Goal: Information Seeking & Learning: Find specific fact

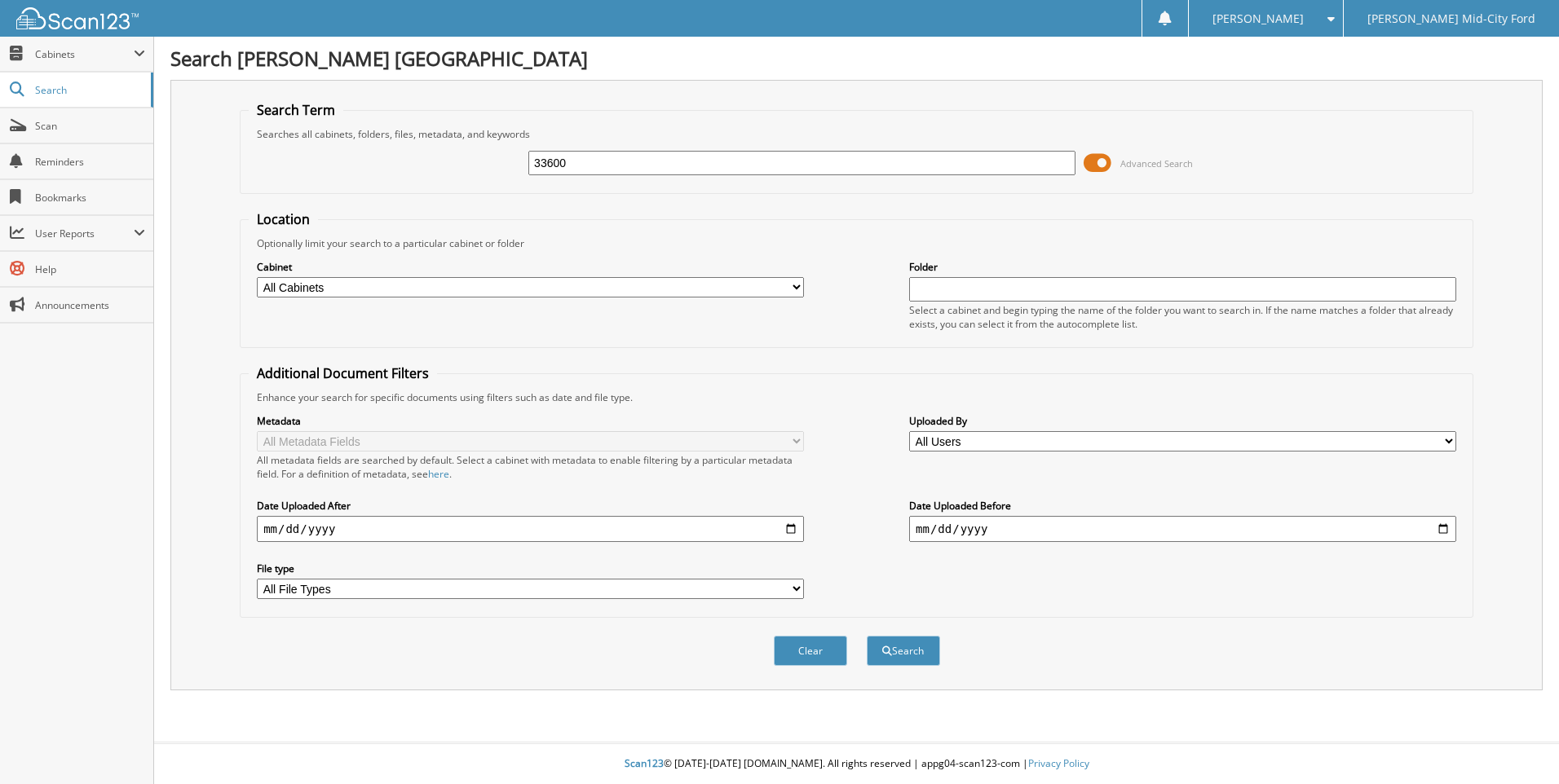
type input "33600"
click at [867, 636] on button "Search" at bounding box center [903, 651] width 73 height 30
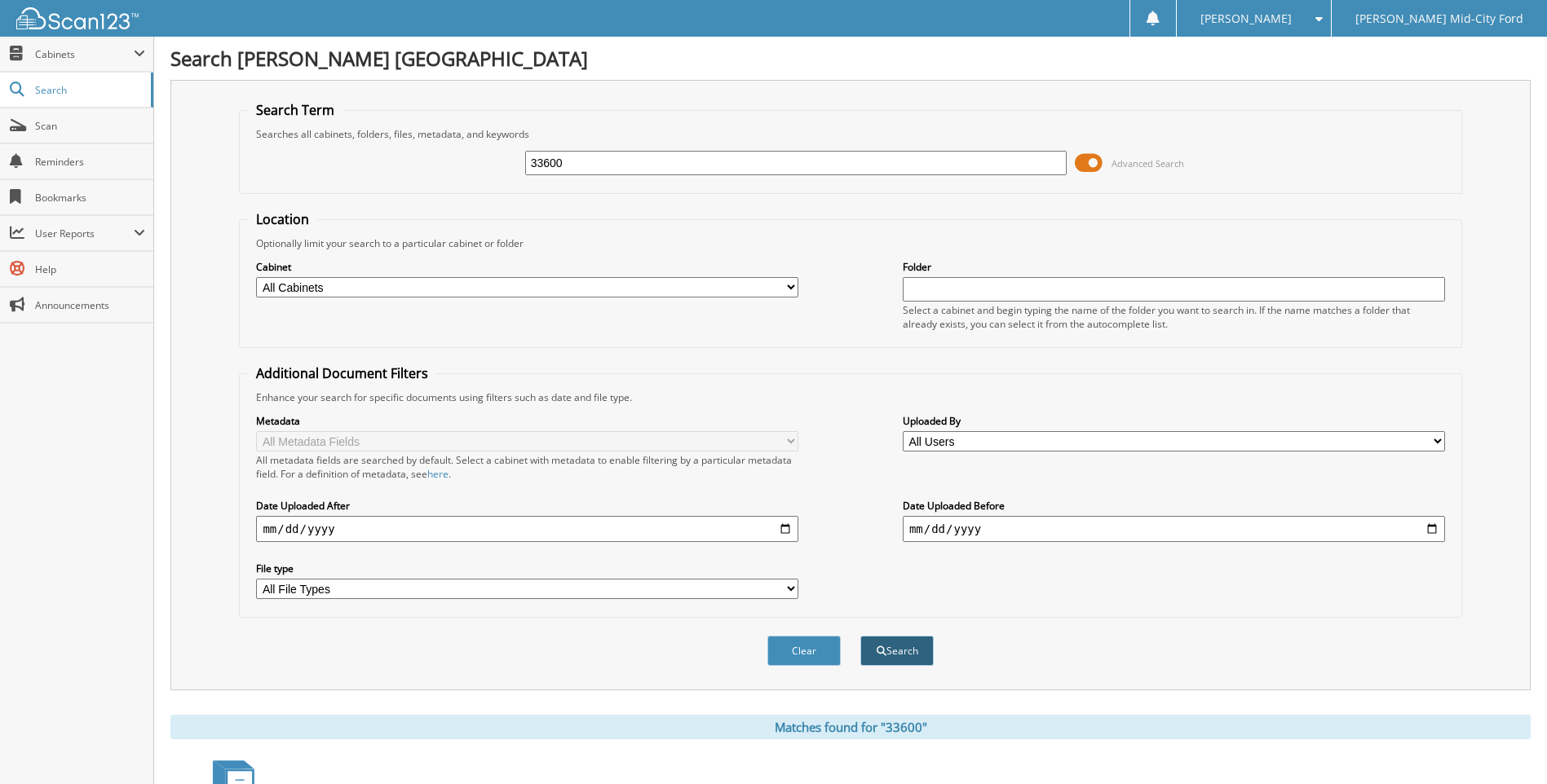
click at [904, 655] on button "Search" at bounding box center [897, 651] width 73 height 30
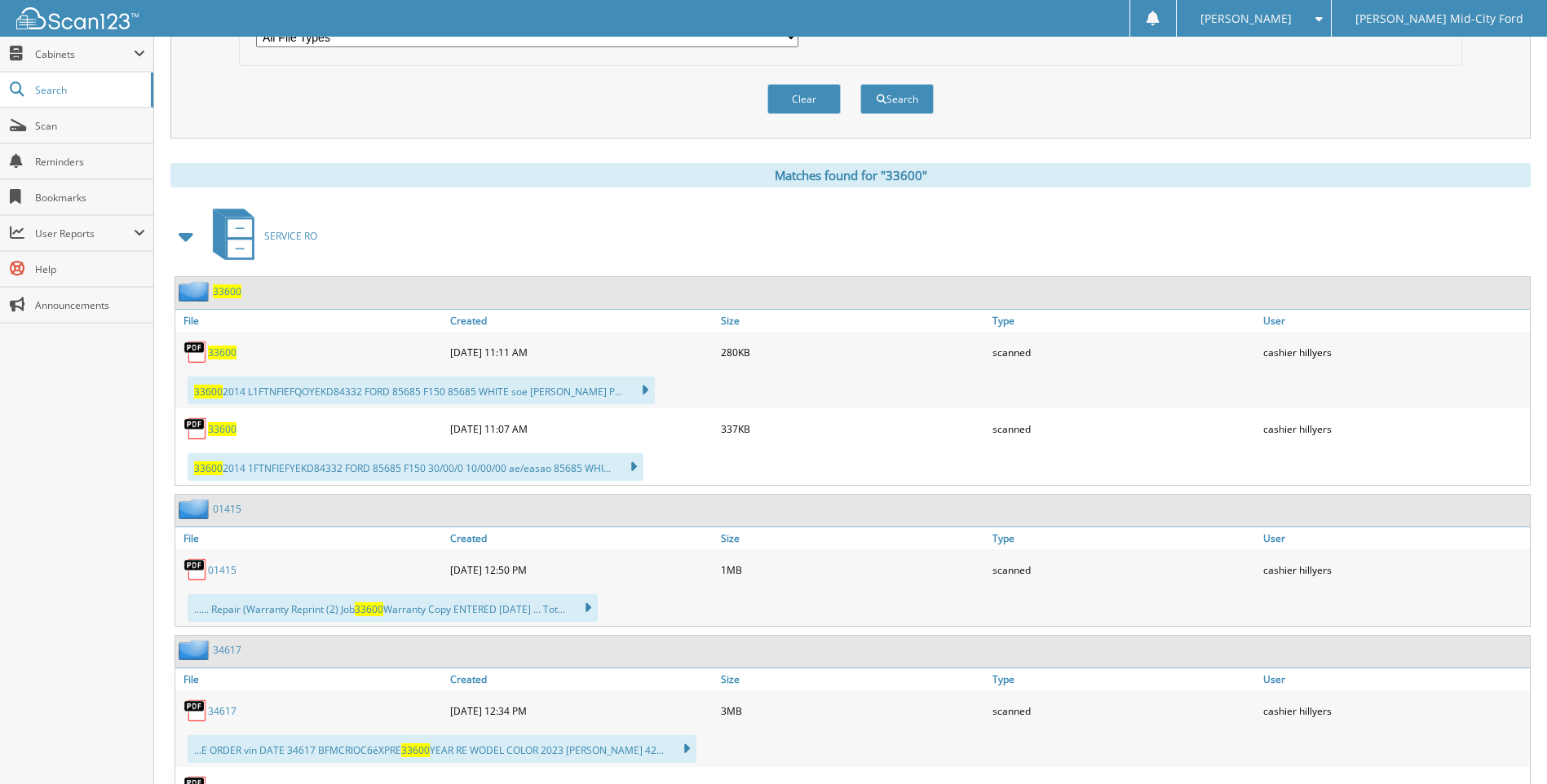
scroll to position [652, 0]
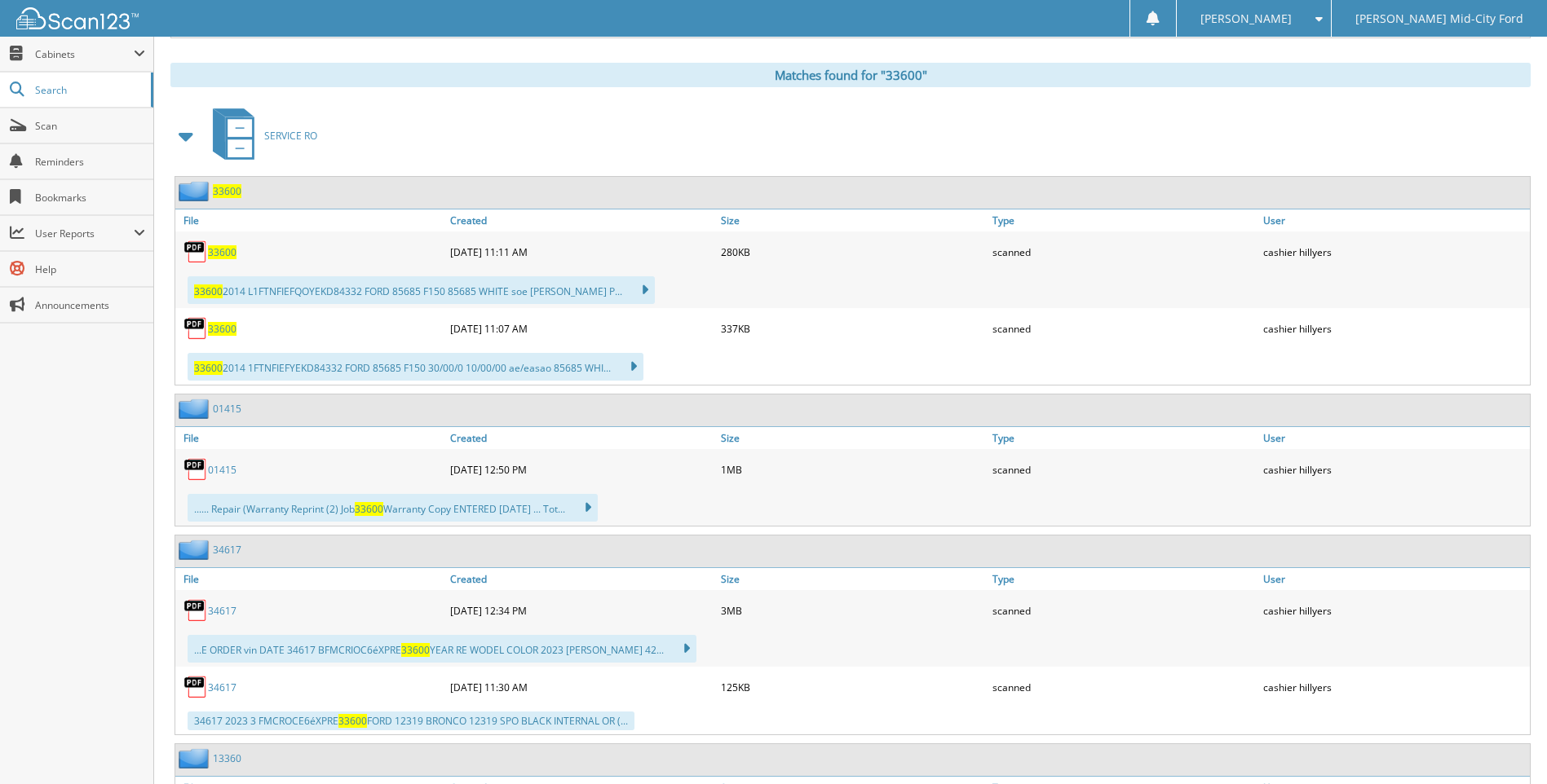
click at [217, 469] on link "01415" at bounding box center [222, 470] width 28 height 14
click at [226, 470] on link "01415" at bounding box center [222, 470] width 28 height 14
click at [228, 324] on span "33600" at bounding box center [222, 328] width 28 height 14
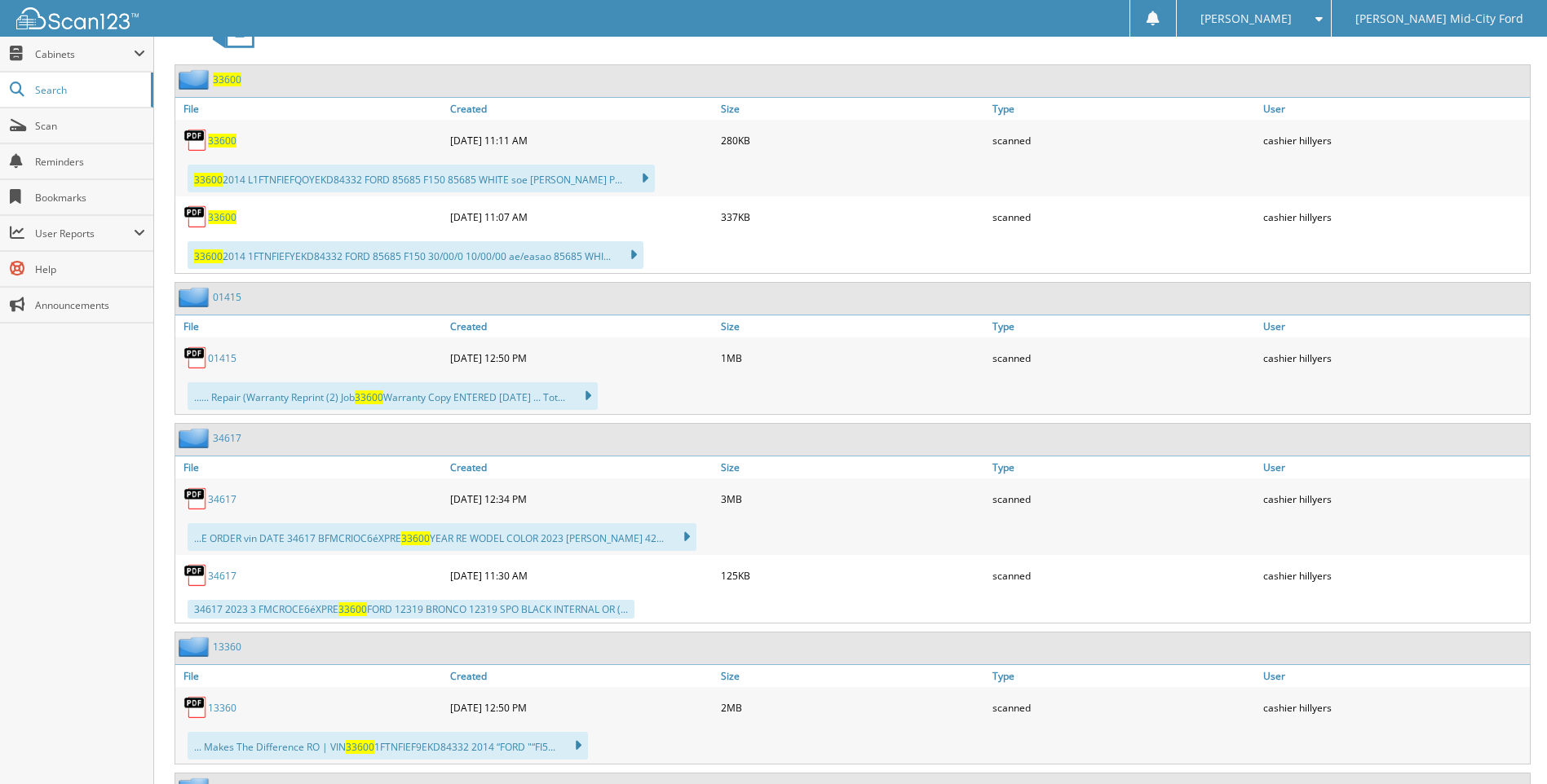
scroll to position [1060, 0]
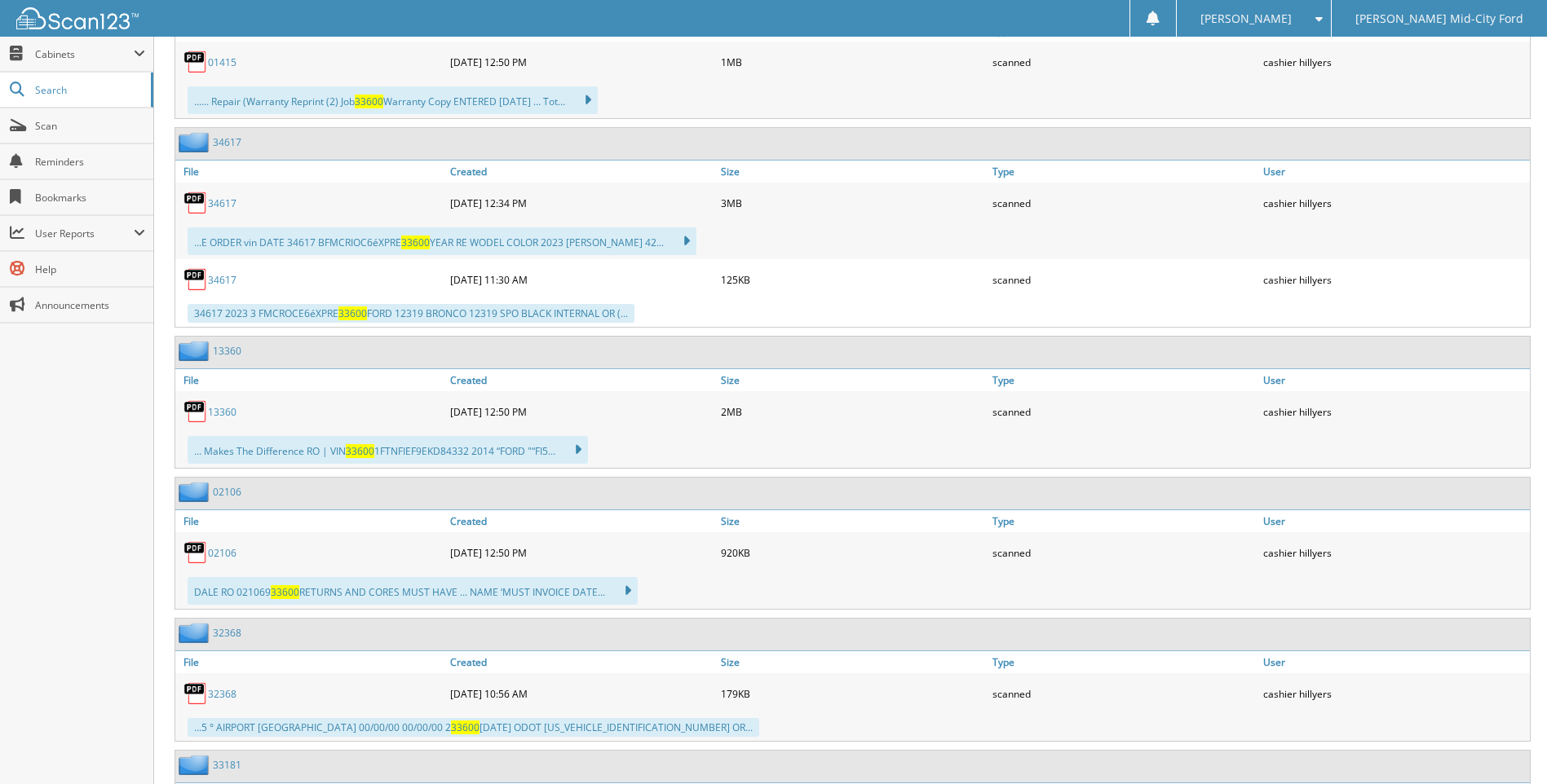
click at [209, 282] on link "34617" at bounding box center [222, 279] width 28 height 14
click at [221, 411] on link "13360" at bounding box center [222, 412] width 28 height 14
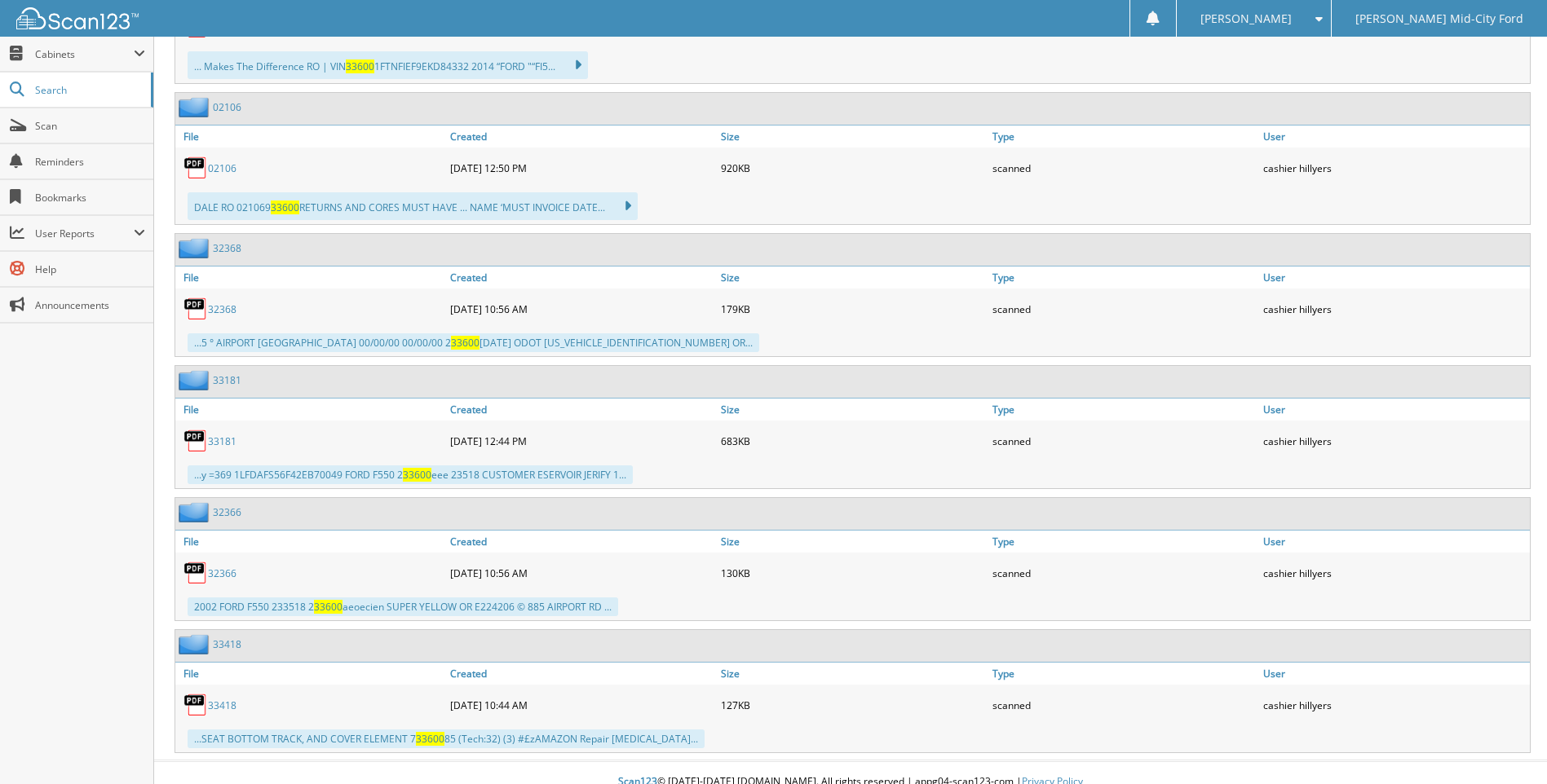
scroll to position [1463, 0]
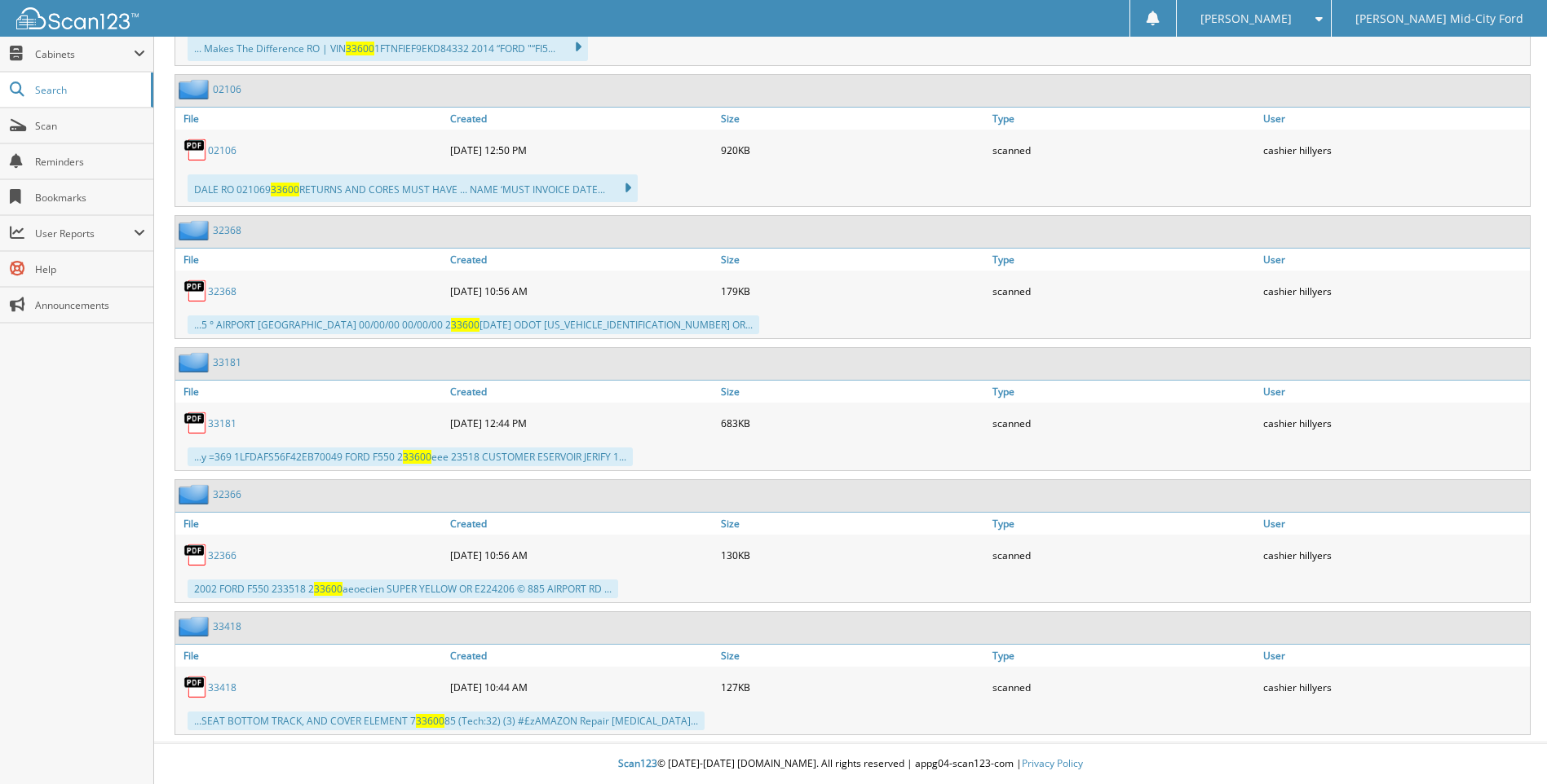
click at [220, 686] on link "33418" at bounding box center [222, 687] width 28 height 14
click at [334, 727] on div "...SEAT BOTTOM TRACK, AND COVER ELEMENT 7 33600 85 (Tech:32) (3) #£zAMAZON Repa…" at bounding box center [446, 721] width 517 height 19
click at [253, 587] on div "2002 FORD F550 233518 2 33600 aeoecien SUPER YELLOW OR E224206 © 885 AIRPORT RD…" at bounding box center [402, 589] width 431 height 19
click at [222, 556] on link "32366" at bounding box center [222, 555] width 28 height 14
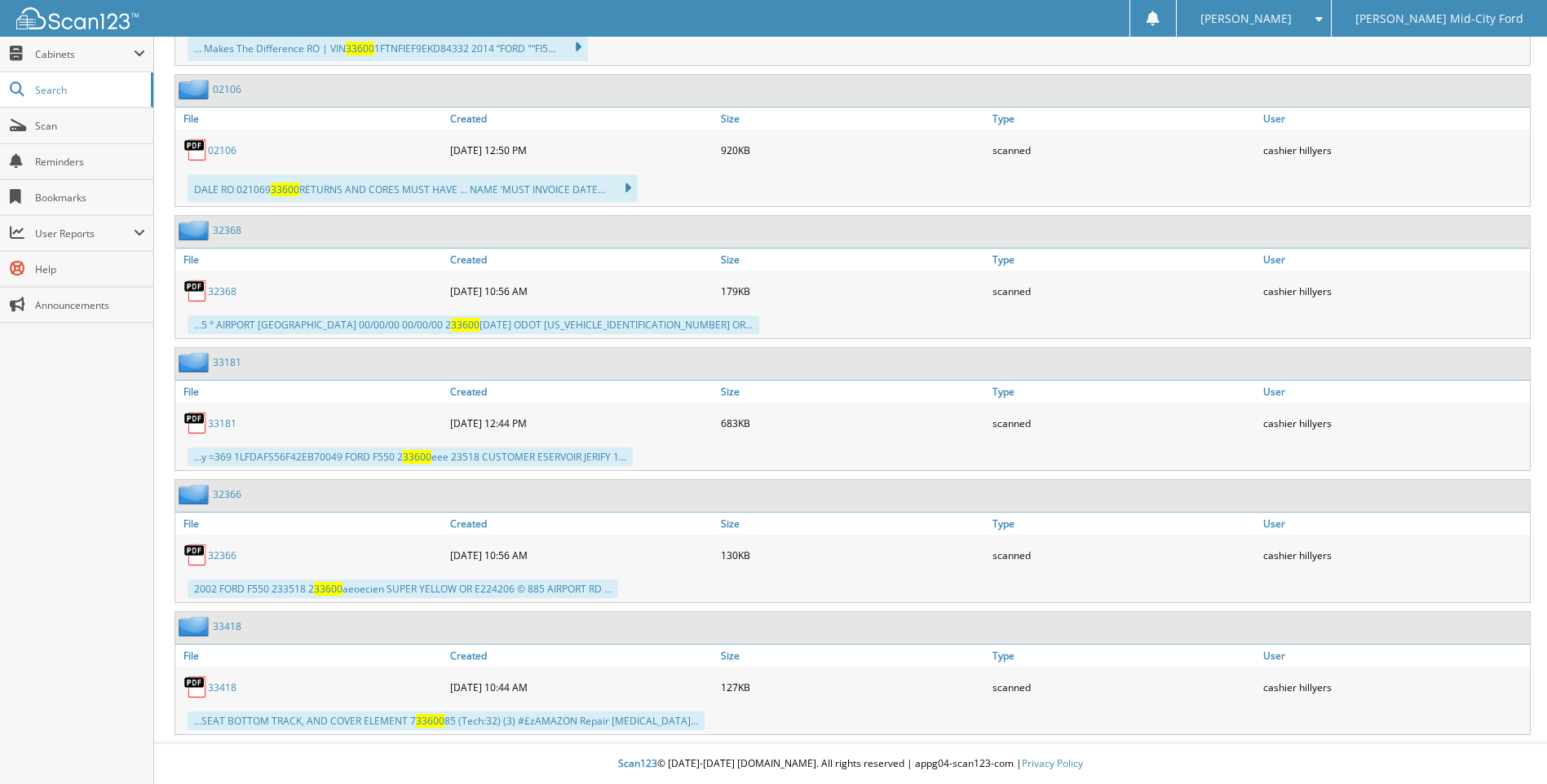
click at [370, 582] on div "2002 FORD F550 233518 2 33600 aeoecien SUPER YELLOW OR E224206 © 885 AIRPORT RD…" at bounding box center [402, 589] width 431 height 19
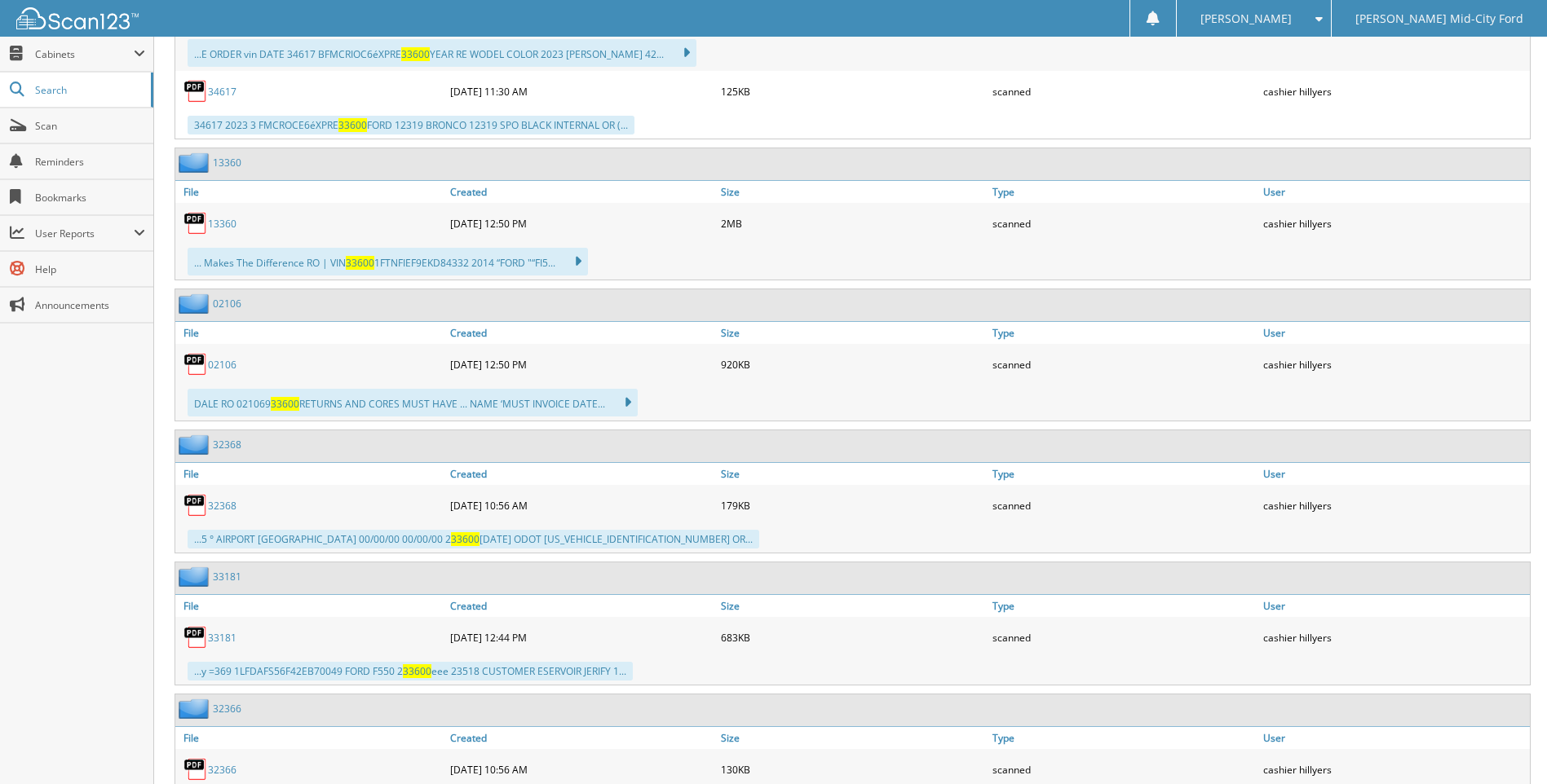
scroll to position [1218, 0]
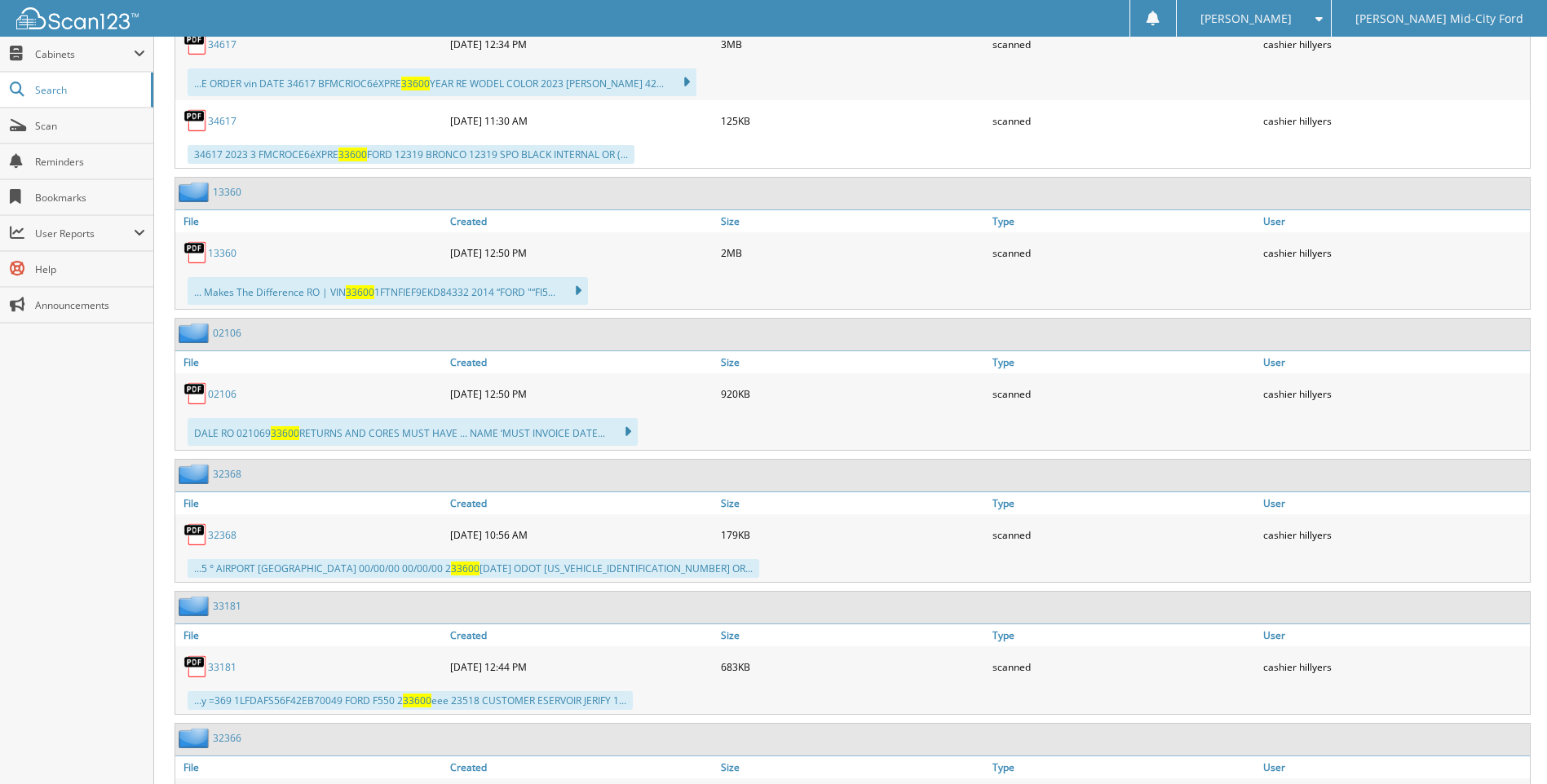
click at [220, 671] on link "33181" at bounding box center [222, 667] width 28 height 14
click at [458, 666] on div "[DATE] 12:44 PM" at bounding box center [581, 667] width 271 height 33
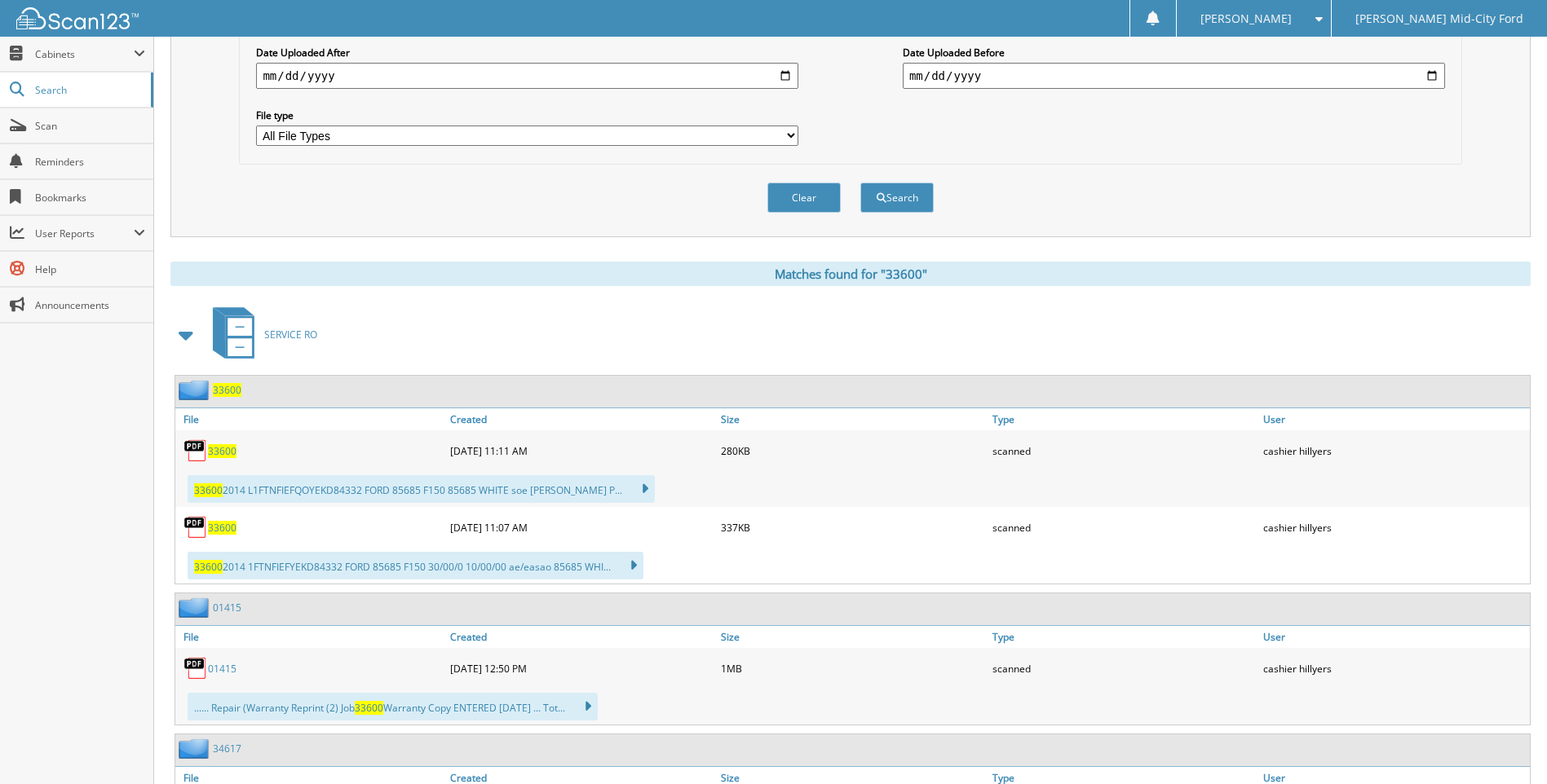
scroll to position [403, 0]
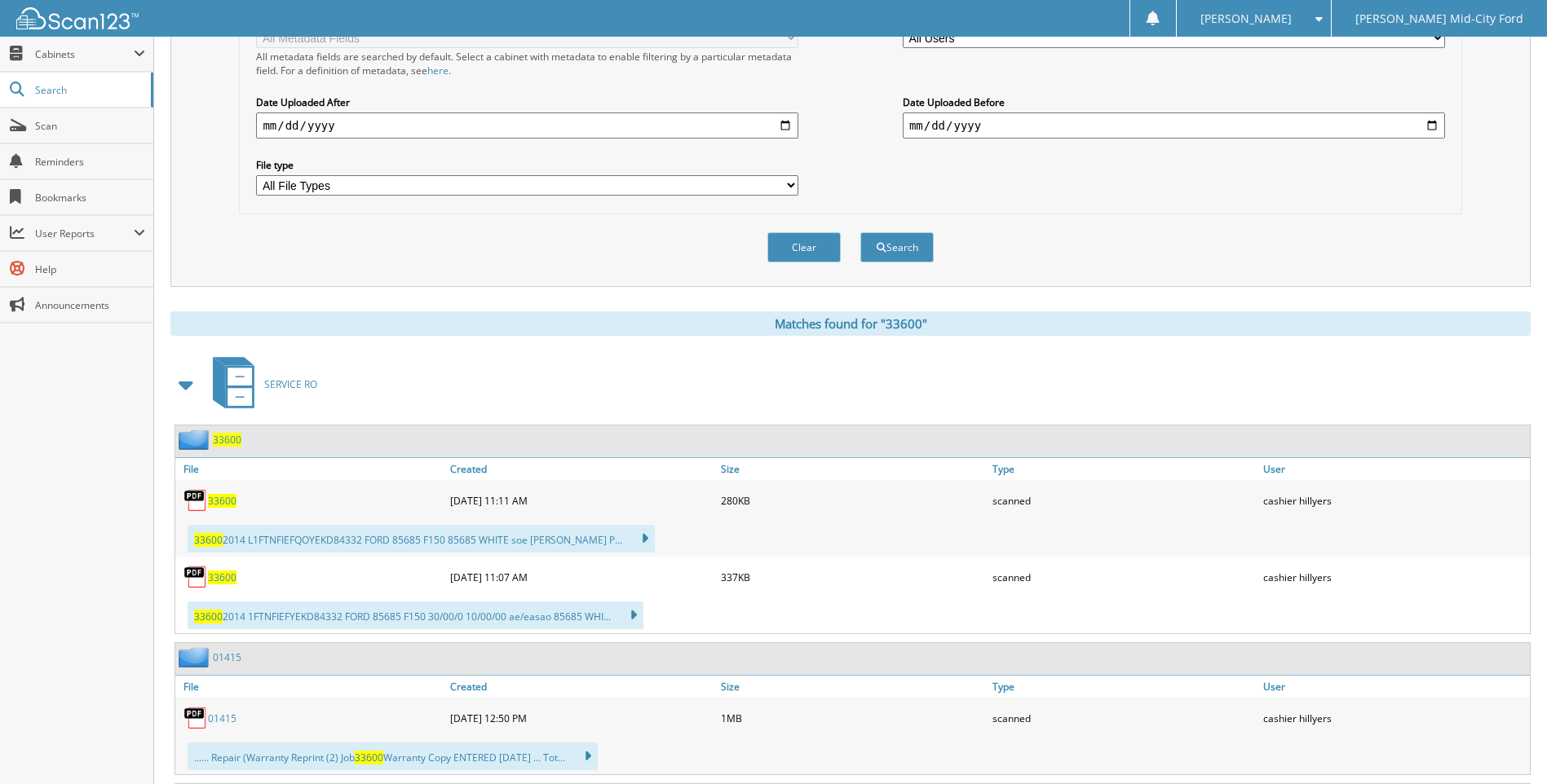
click at [215, 439] on span "33600" at bounding box center [227, 440] width 28 height 14
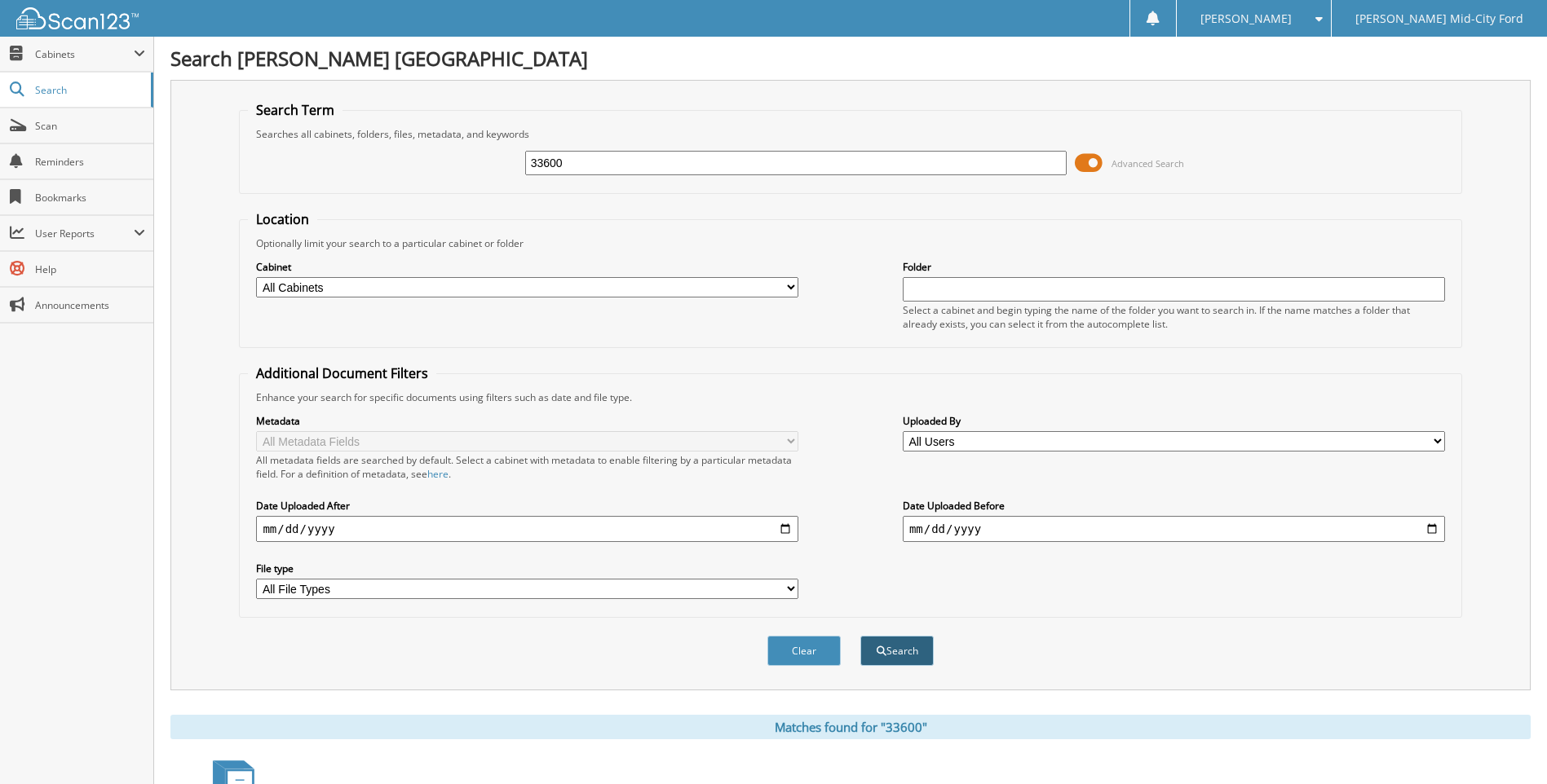
click at [887, 648] on button "Search" at bounding box center [897, 651] width 73 height 30
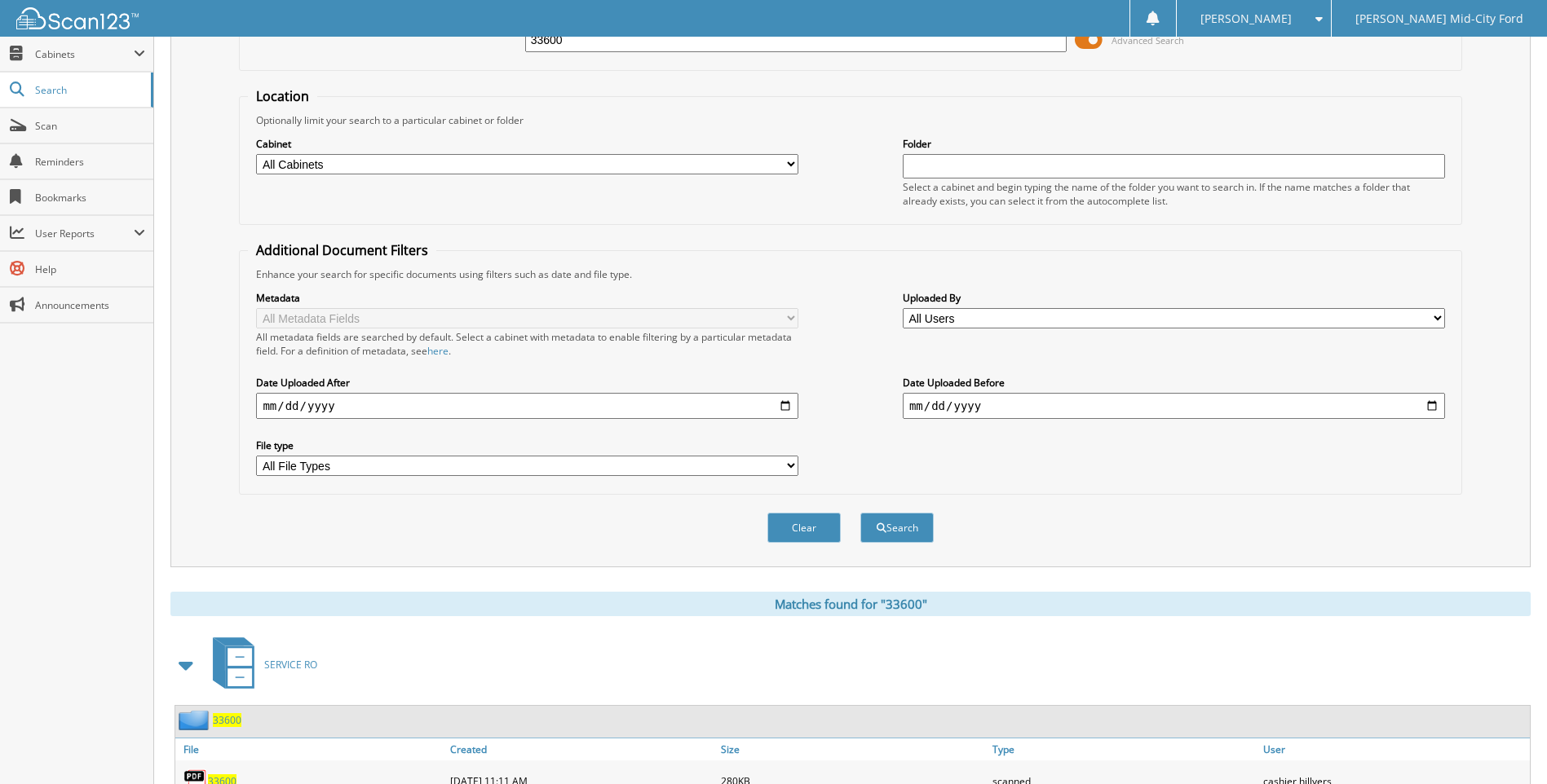
scroll to position [652, 0]
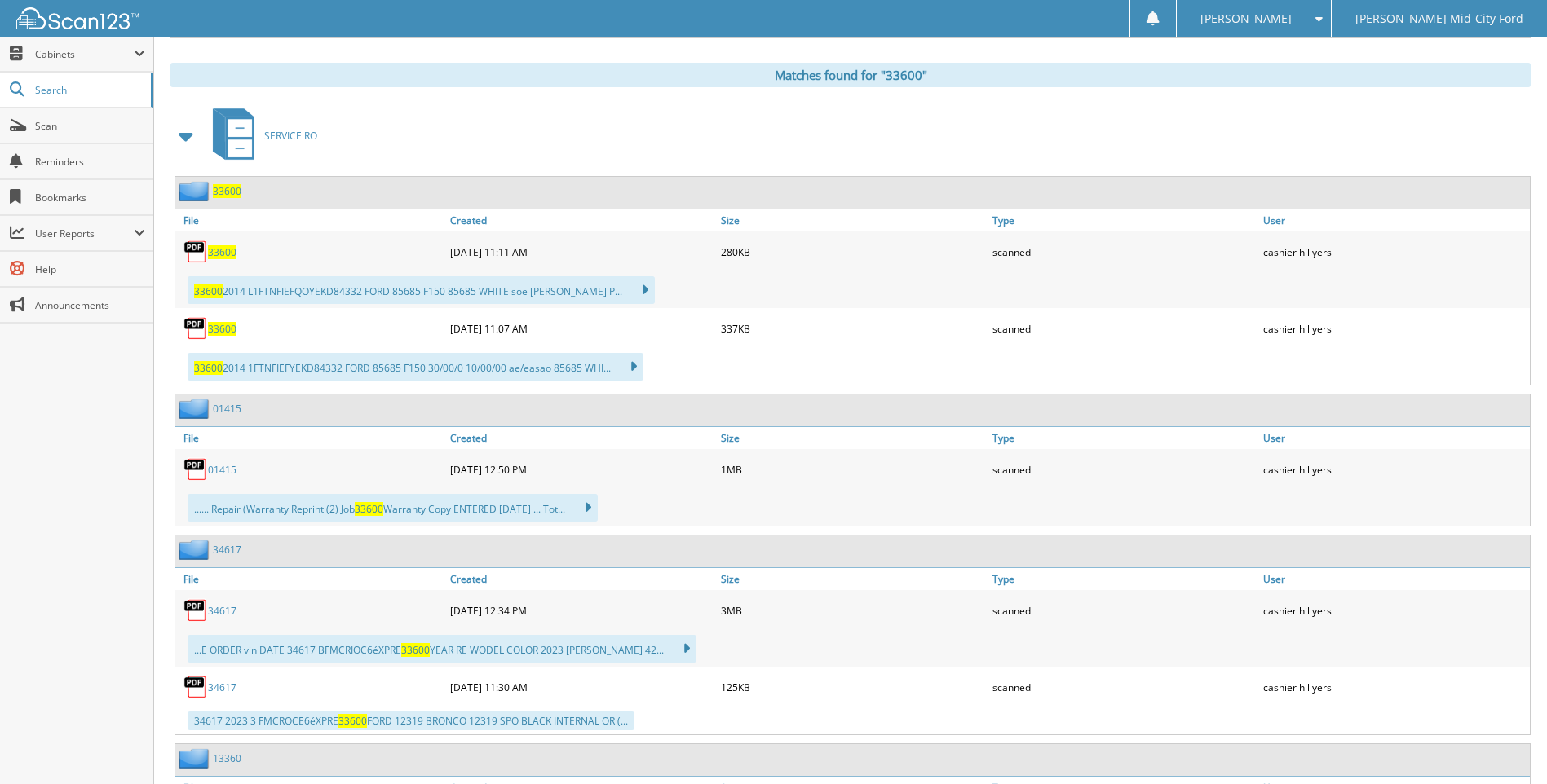
click at [375, 511] on span "33600" at bounding box center [369, 508] width 28 height 14
drag, startPoint x: 375, startPoint y: 511, endPoint x: 326, endPoint y: 470, distance: 63.9
click at [326, 470] on div "01415" at bounding box center [311, 469] width 271 height 33
click at [215, 470] on link "01415" at bounding box center [222, 470] width 28 height 14
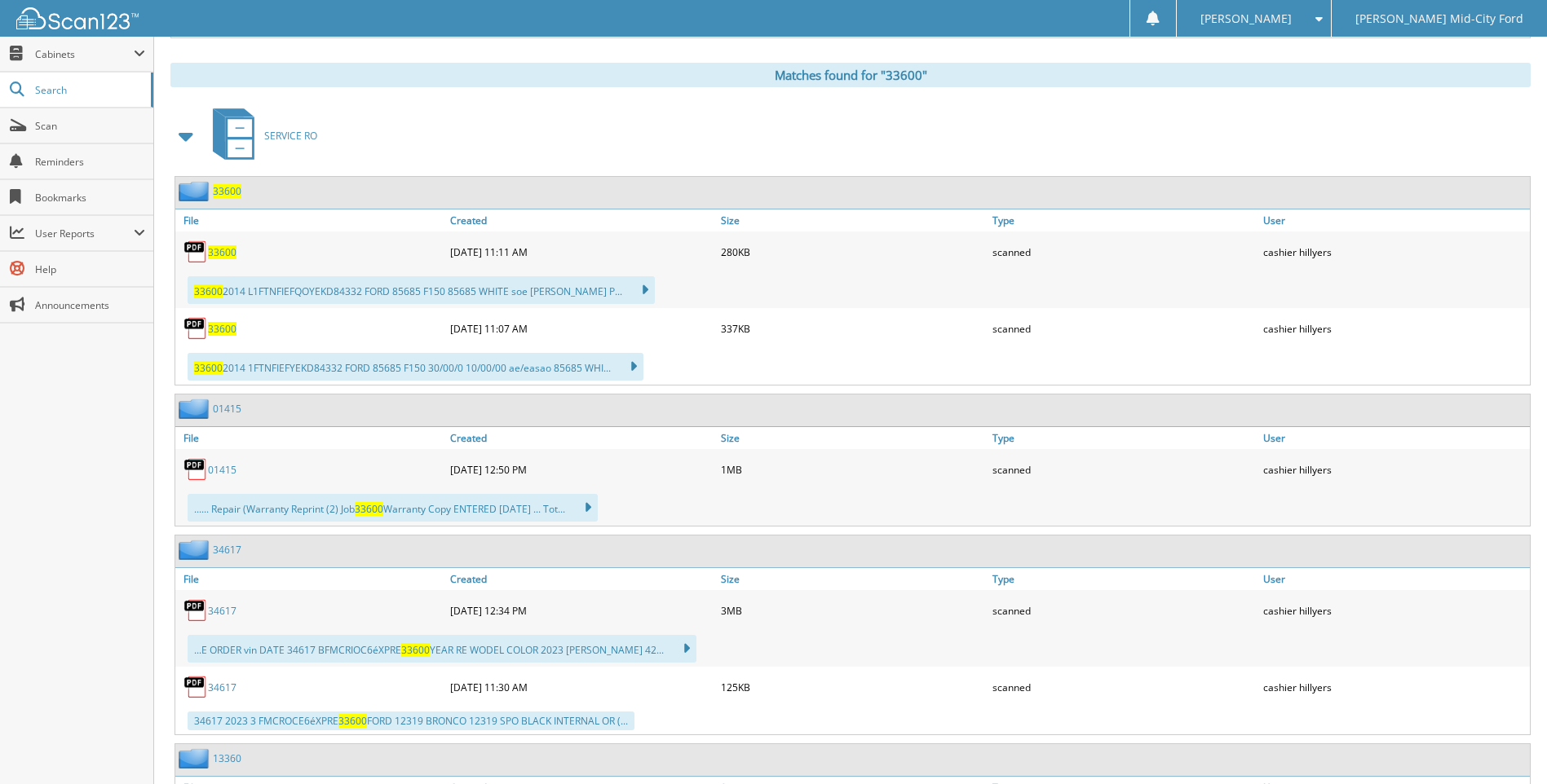
click at [215, 470] on link "01415" at bounding box center [222, 470] width 28 height 14
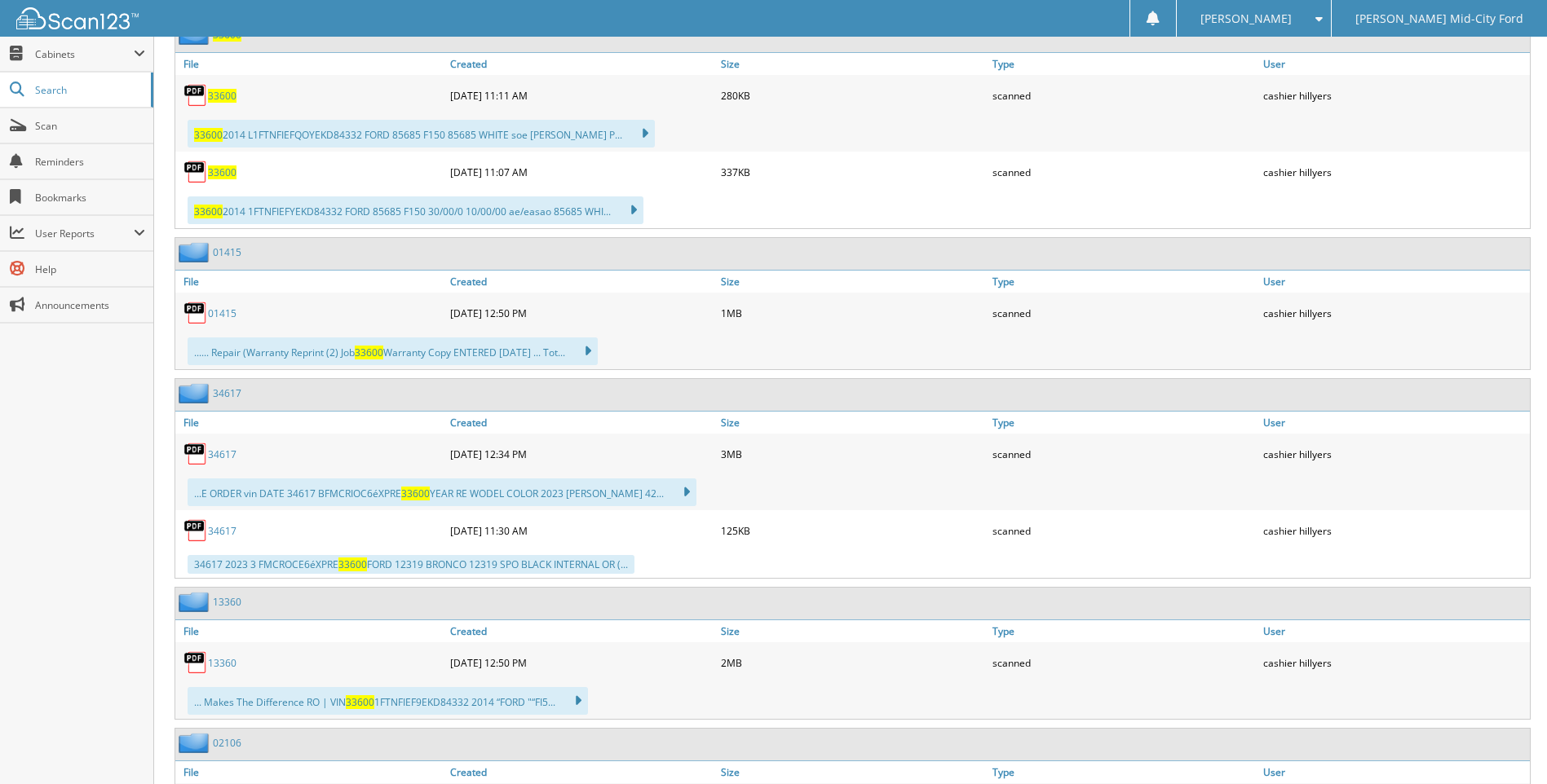
scroll to position [815, 0]
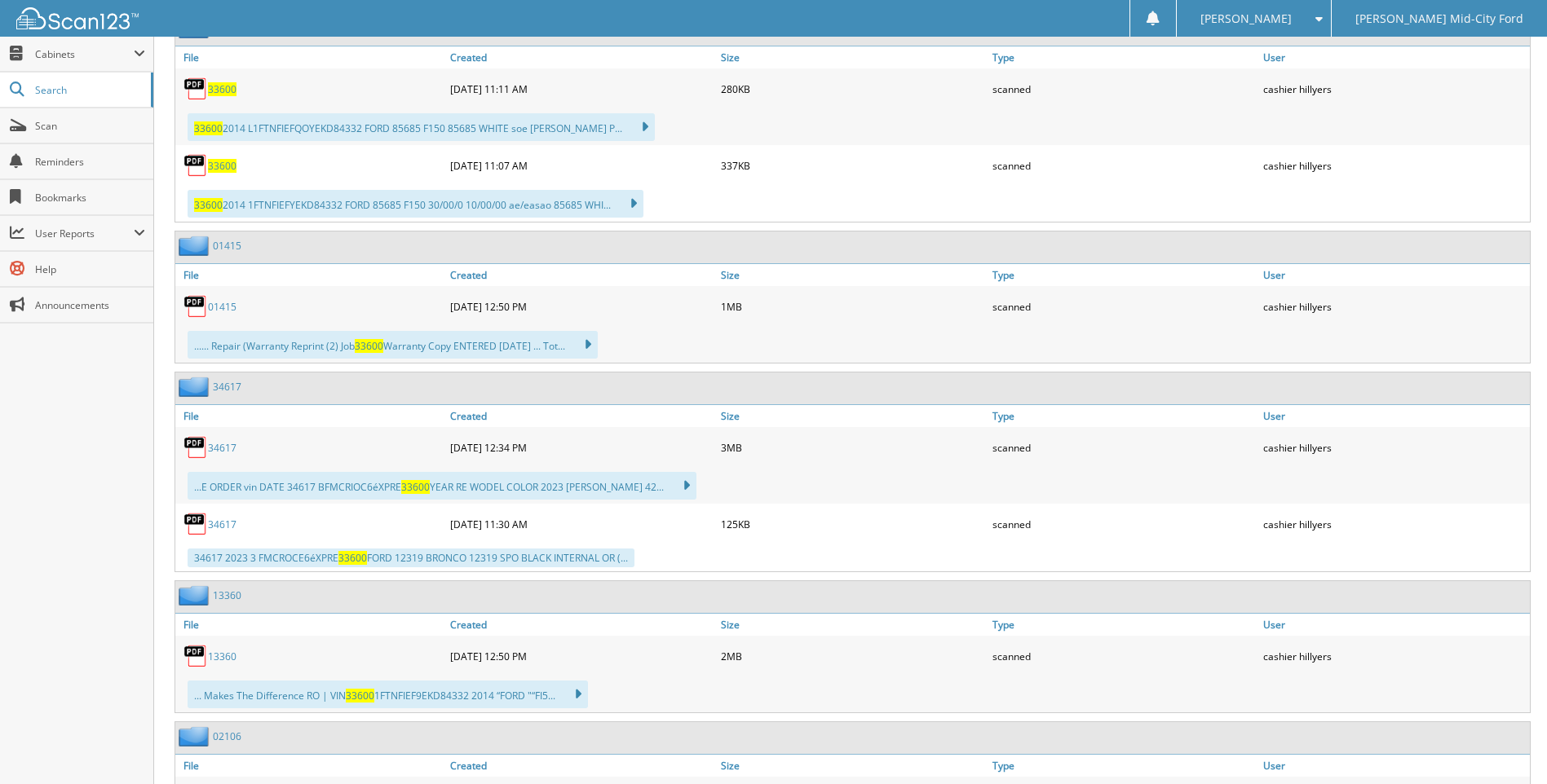
click at [228, 449] on link "34617" at bounding box center [222, 447] width 28 height 14
click at [663, 484] on div "...E ORDER vin DATE 34617 BFMCRIOC6éXPRE 33600 YEAR RE WODEL COLOR 2023 [PERSON…" at bounding box center [442, 486] width 508 height 28
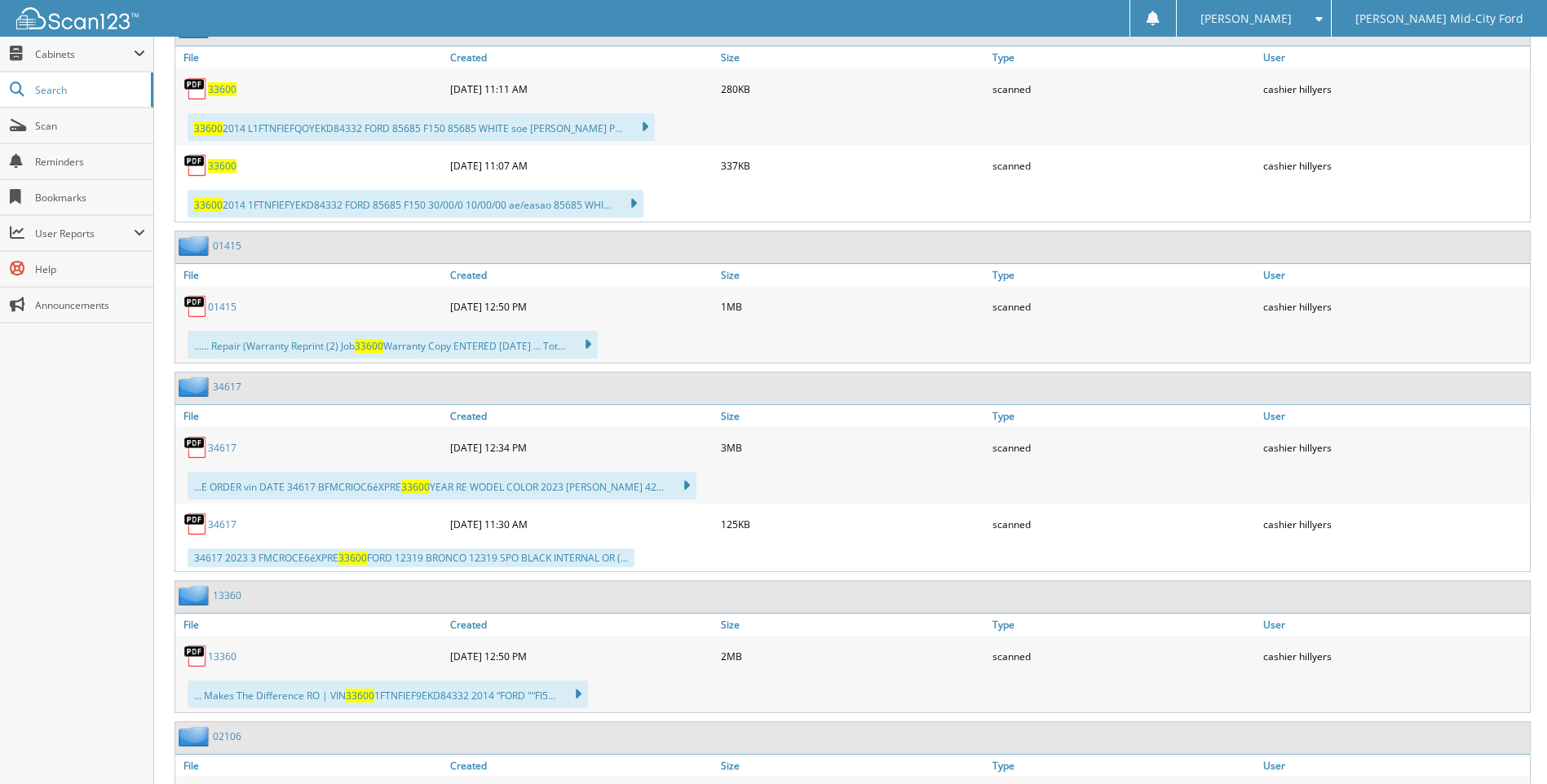
click at [195, 453] on img at bounding box center [196, 447] width 24 height 24
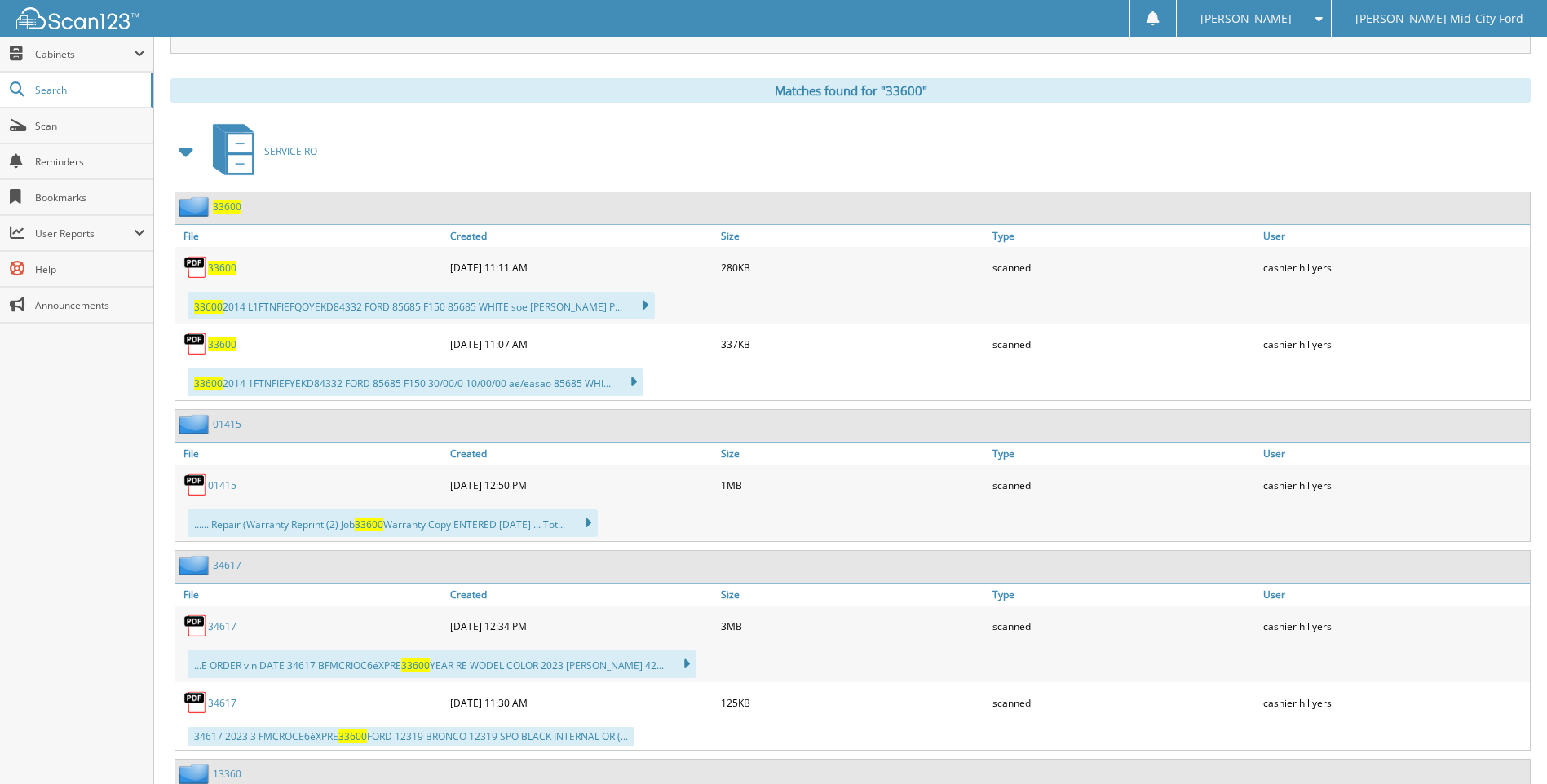
scroll to position [652, 0]
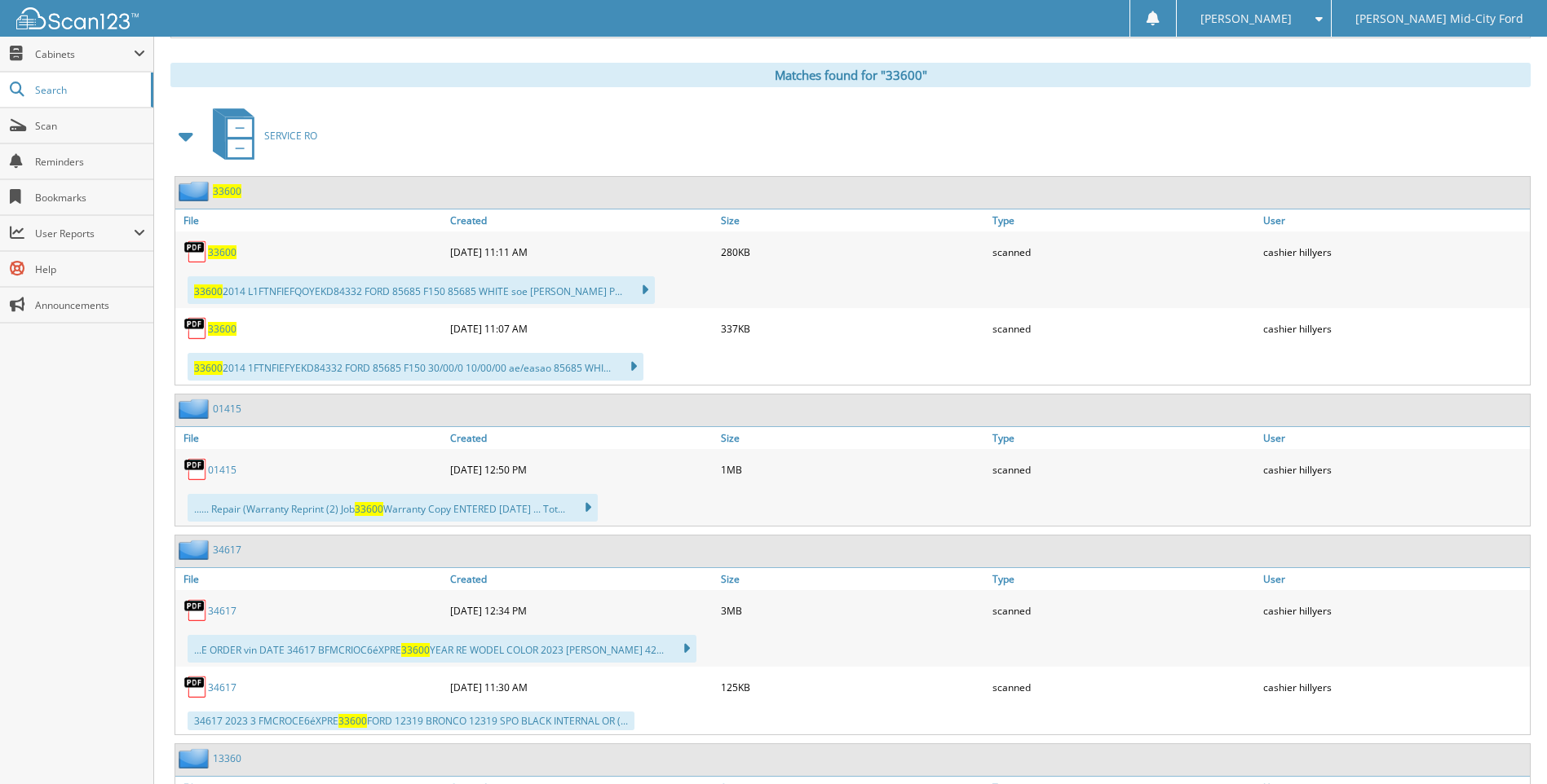
click at [368, 511] on span "33600" at bounding box center [369, 508] width 28 height 14
drag, startPoint x: 368, startPoint y: 511, endPoint x: 356, endPoint y: 483, distance: 30.5
click at [356, 483] on div "01415" at bounding box center [311, 469] width 271 height 33
click at [215, 331] on span "33600" at bounding box center [222, 328] width 28 height 14
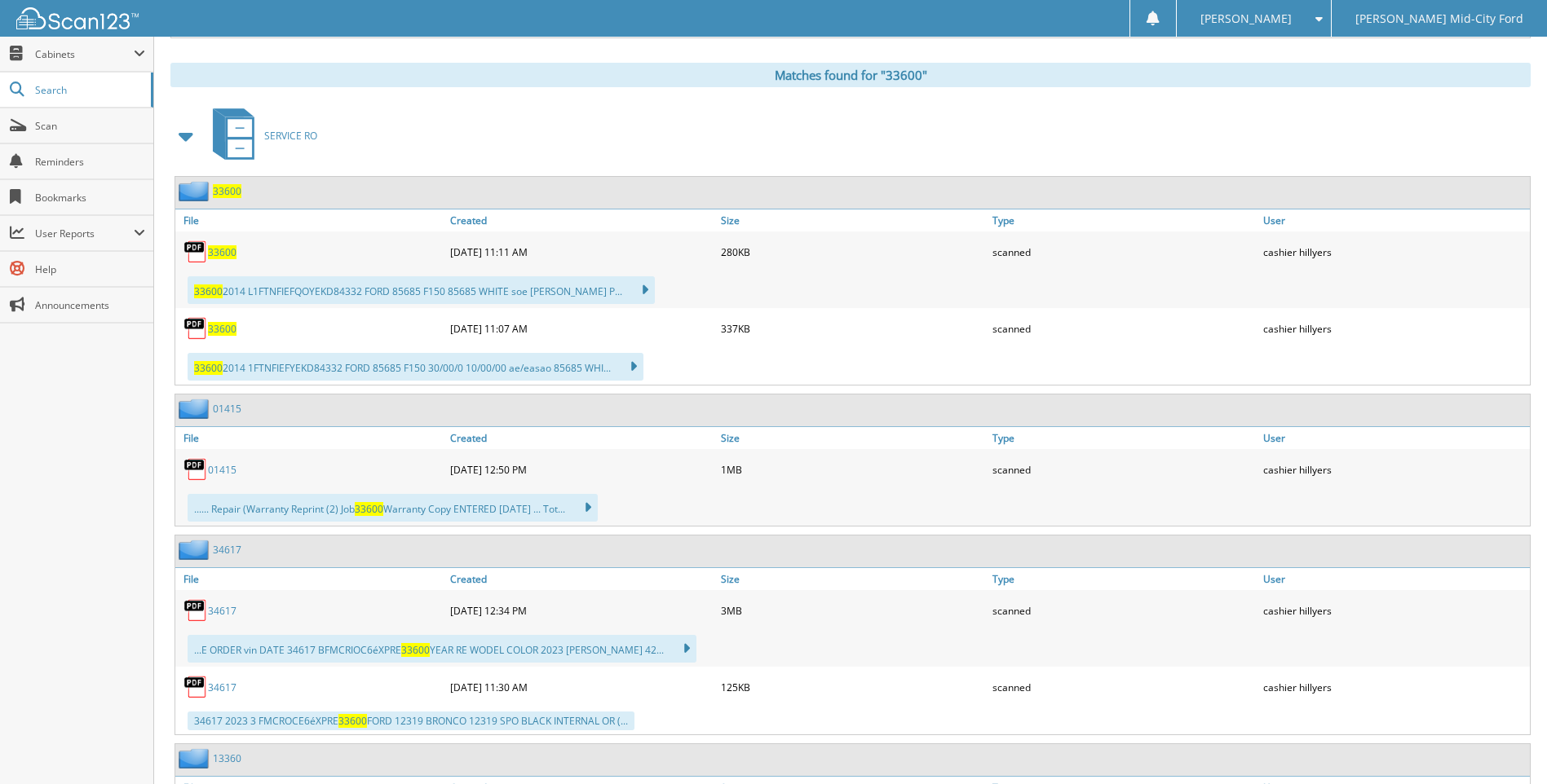
click at [215, 331] on span "33600" at bounding box center [222, 328] width 28 height 14
click at [218, 439] on link "File" at bounding box center [311, 437] width 271 height 22
click at [216, 332] on span "33600" at bounding box center [222, 328] width 28 height 14
click at [223, 329] on span "33600" at bounding box center [222, 328] width 28 height 14
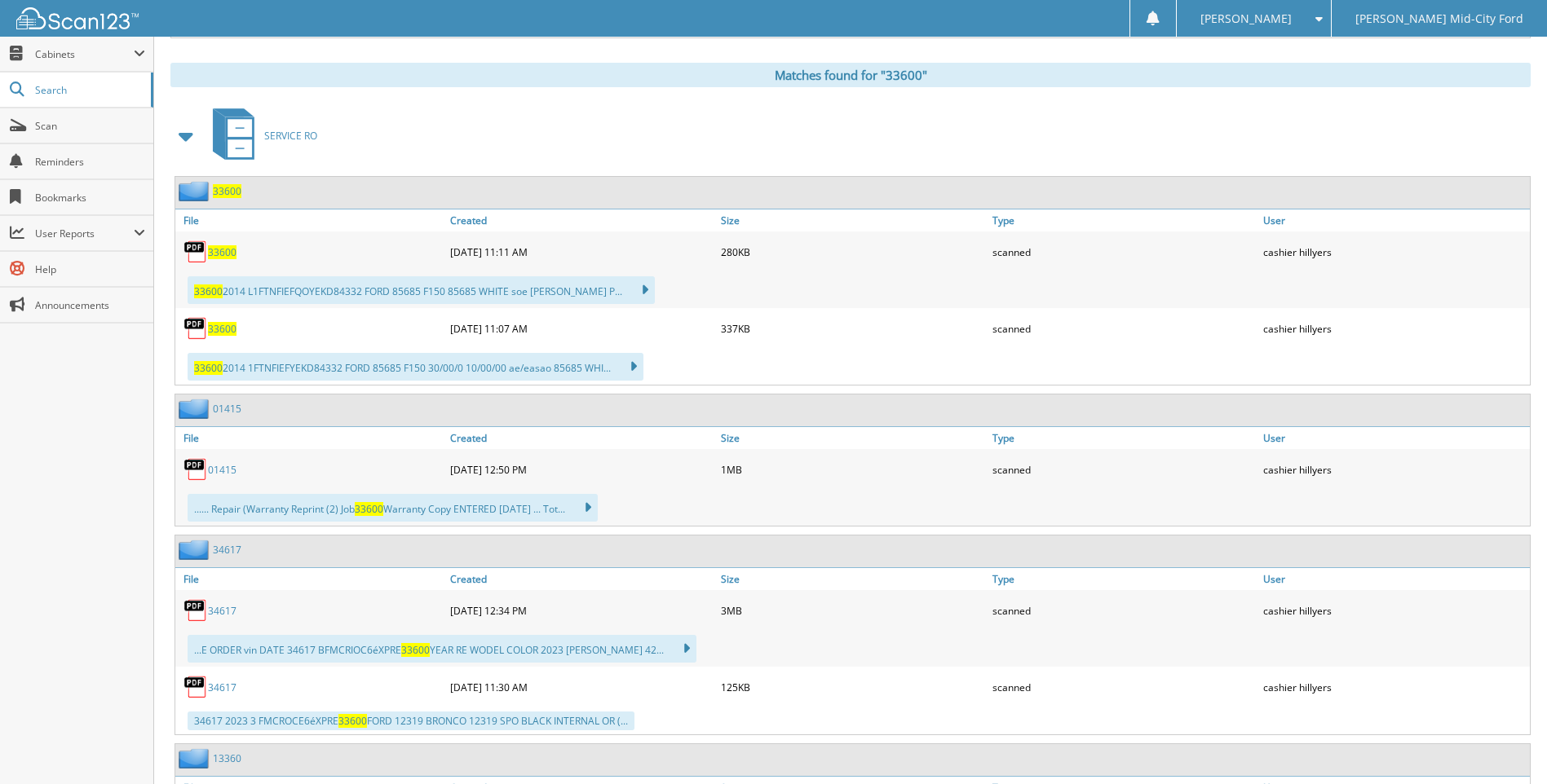
click at [223, 329] on span "33600" at bounding box center [222, 328] width 28 height 14
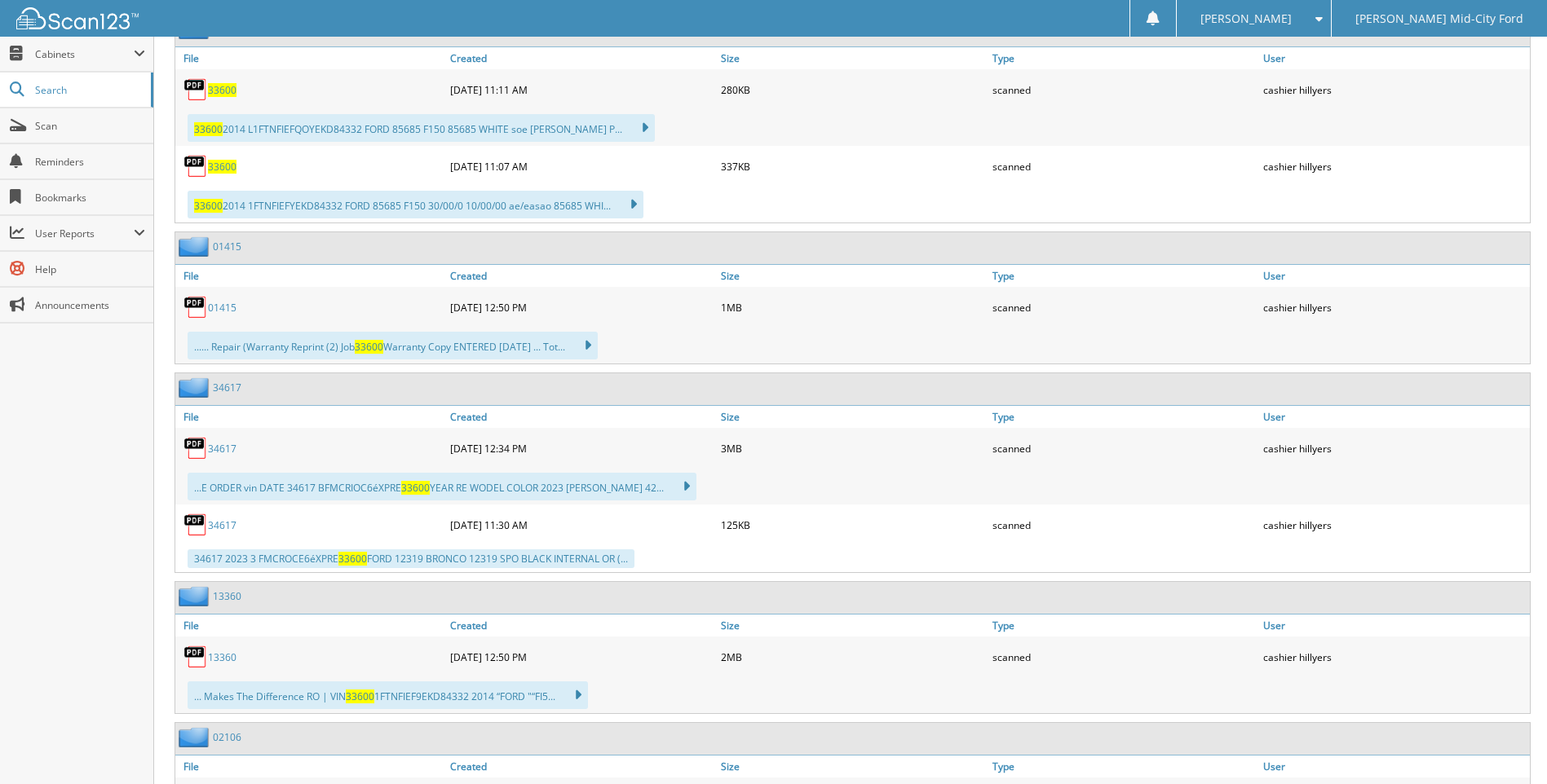
scroll to position [815, 0]
click at [224, 306] on link "01415" at bounding box center [222, 307] width 28 height 14
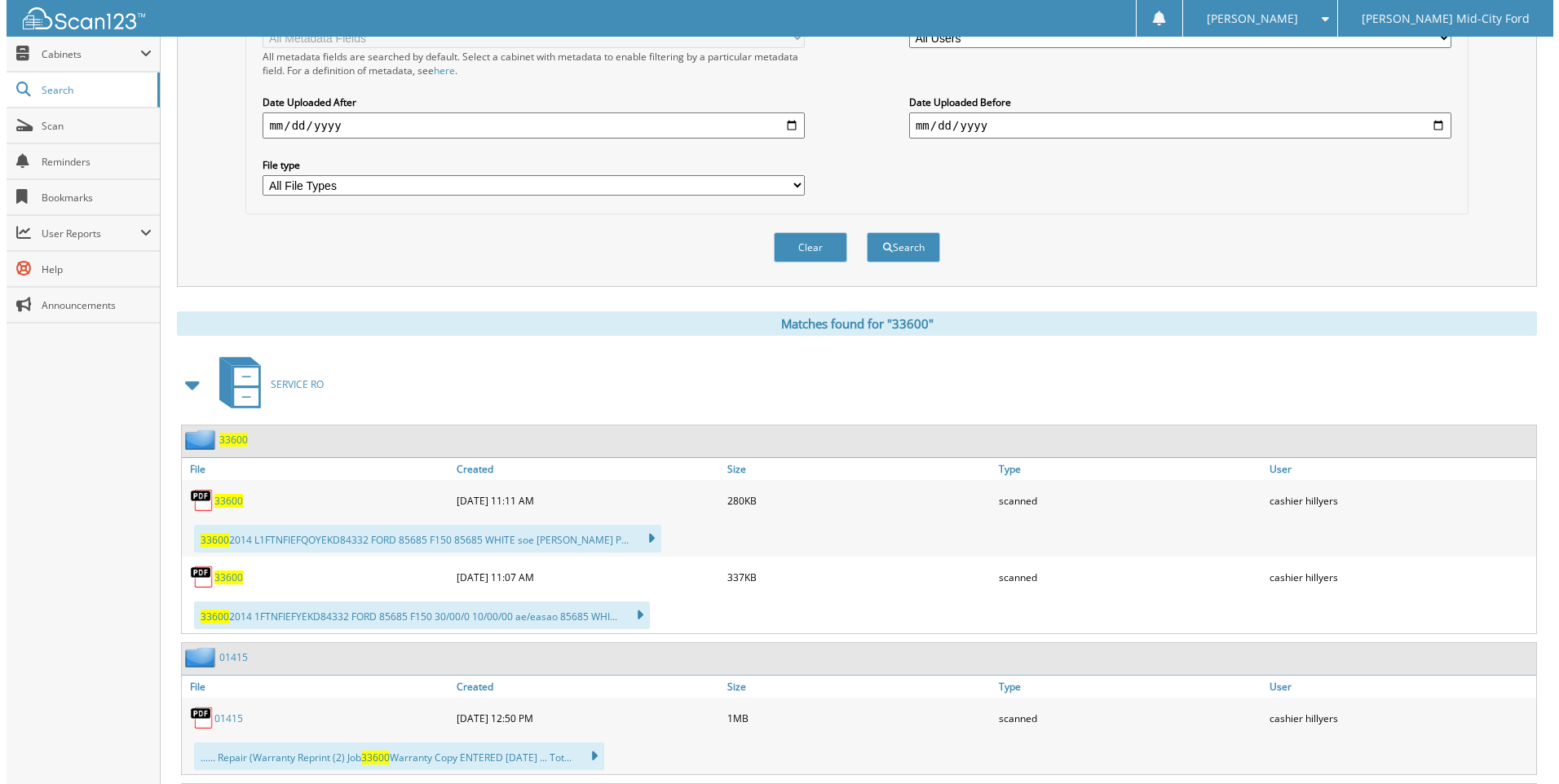
scroll to position [0, 0]
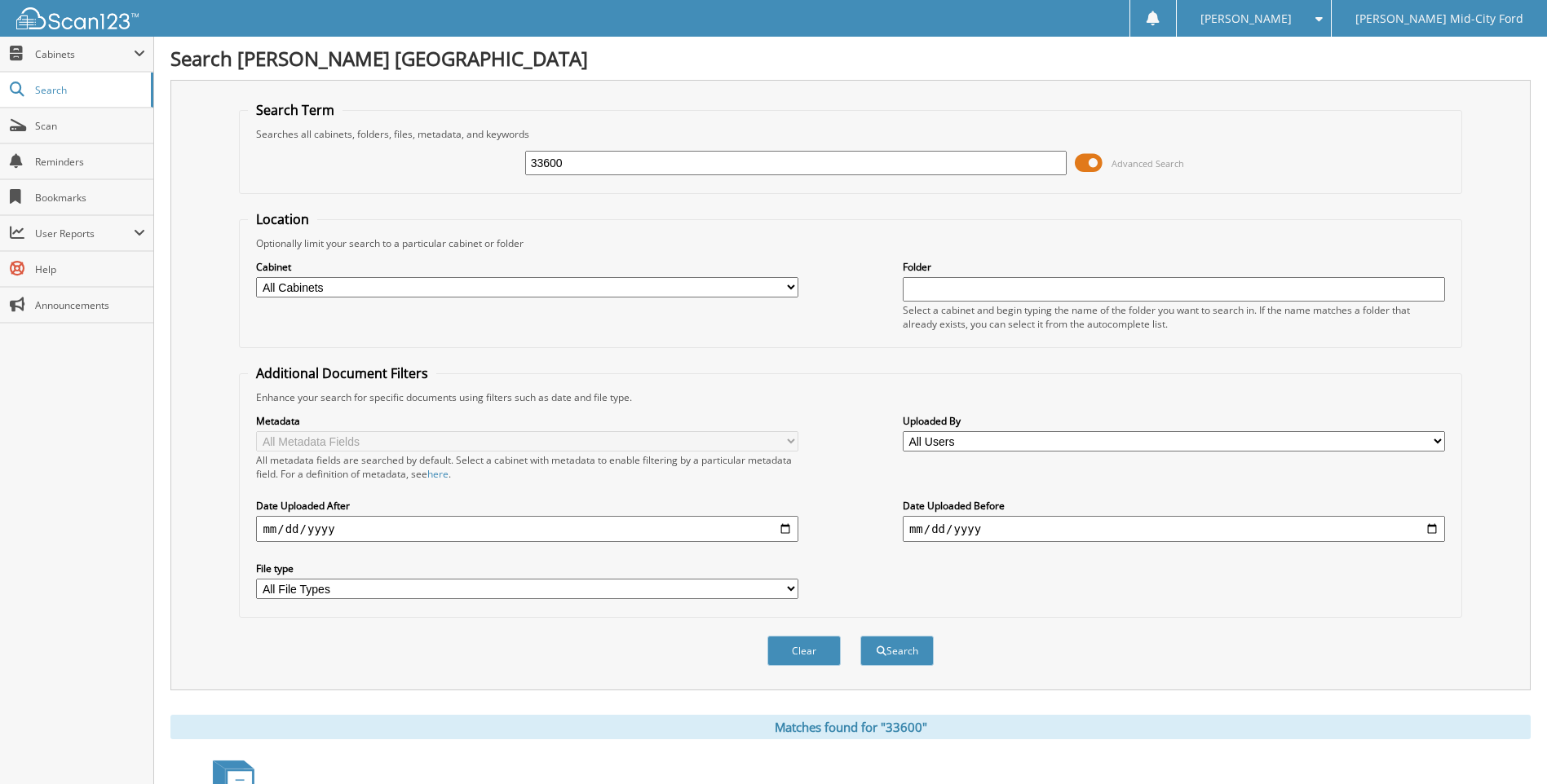
click at [568, 172] on input "33600" at bounding box center [796, 163] width 542 height 24
click at [800, 659] on button "Clear" at bounding box center [804, 651] width 73 height 30
